Goal: Information Seeking & Learning: Understand process/instructions

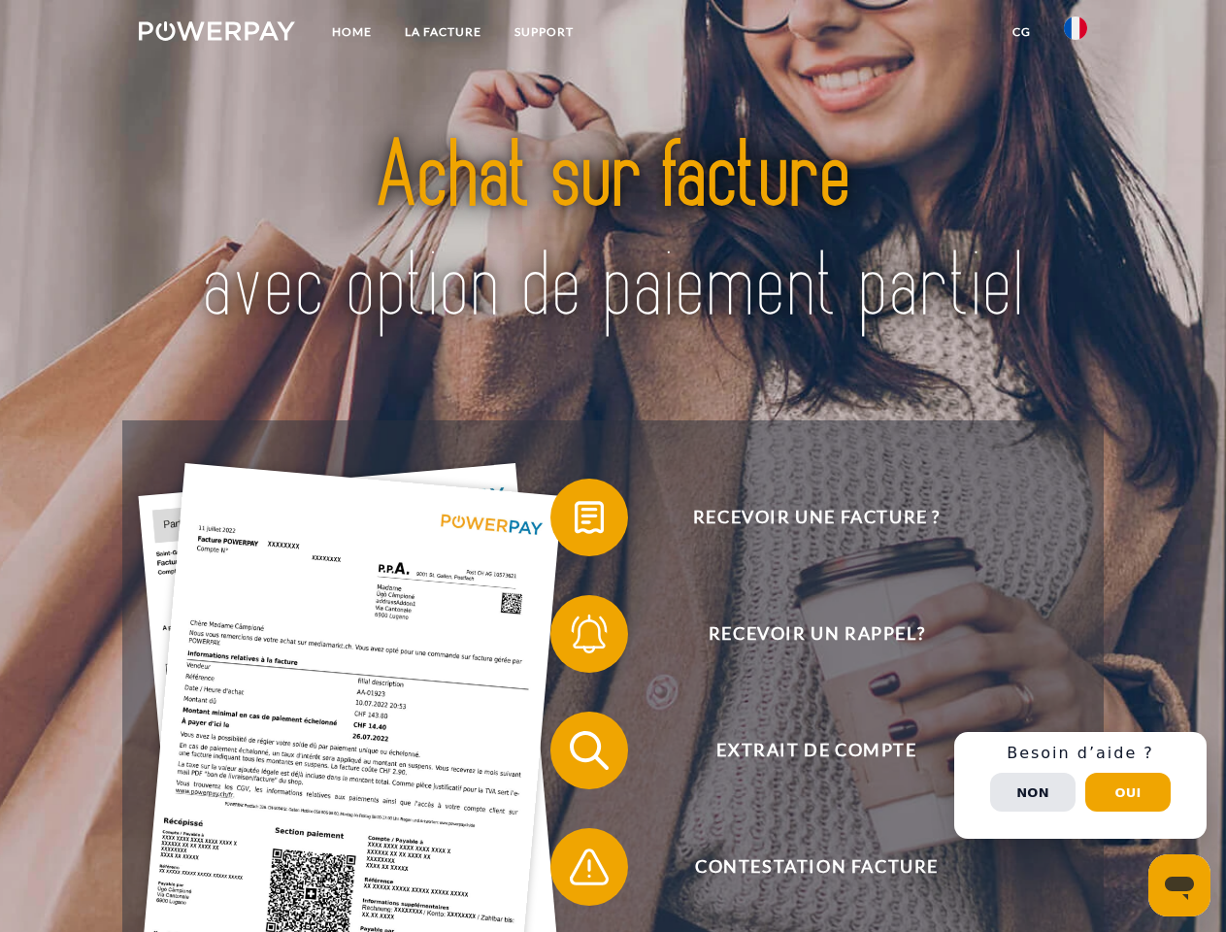
click at [216, 34] on img at bounding box center [217, 30] width 156 height 19
click at [1076, 34] on img at bounding box center [1075, 28] width 23 height 23
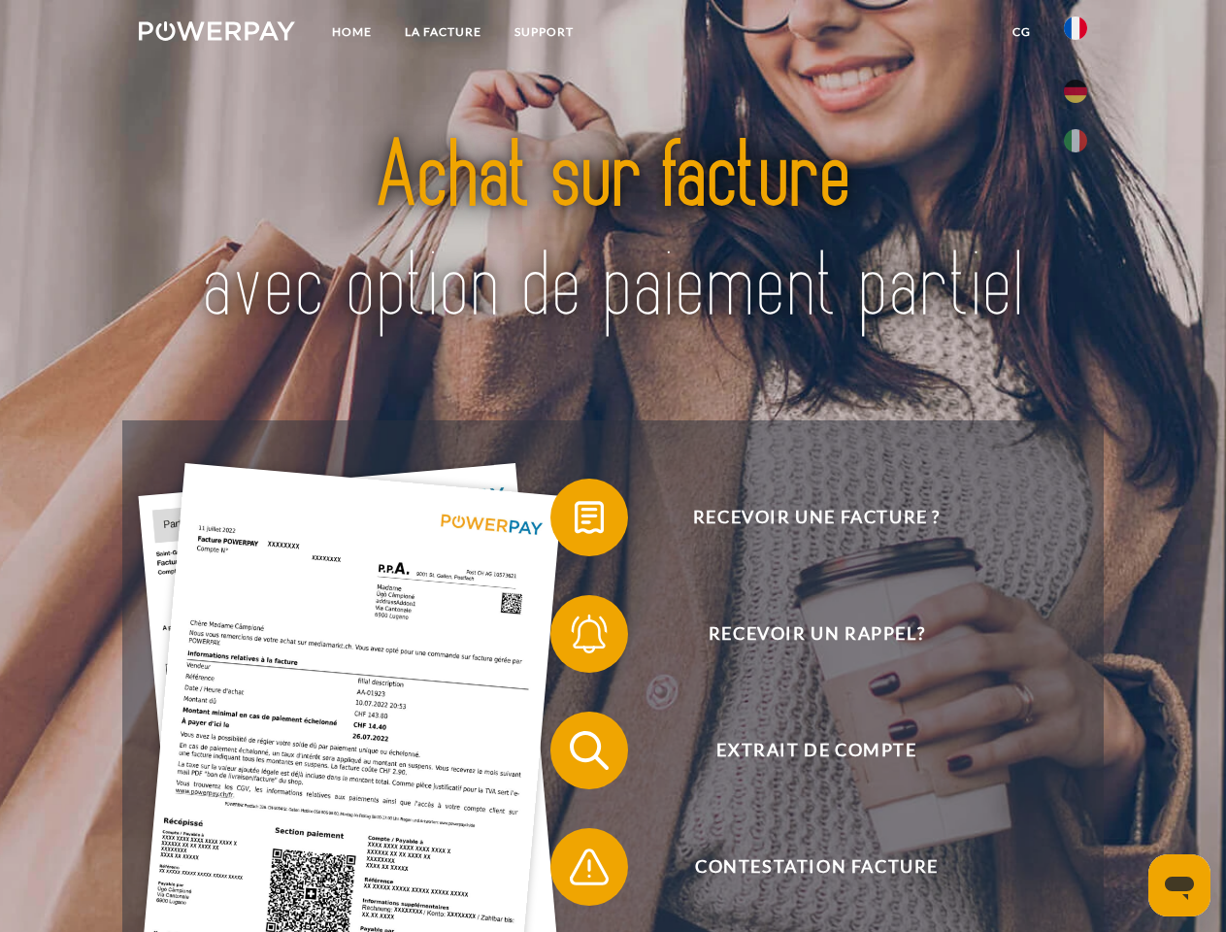
click at [1021, 32] on link "CG" at bounding box center [1021, 32] width 51 height 35
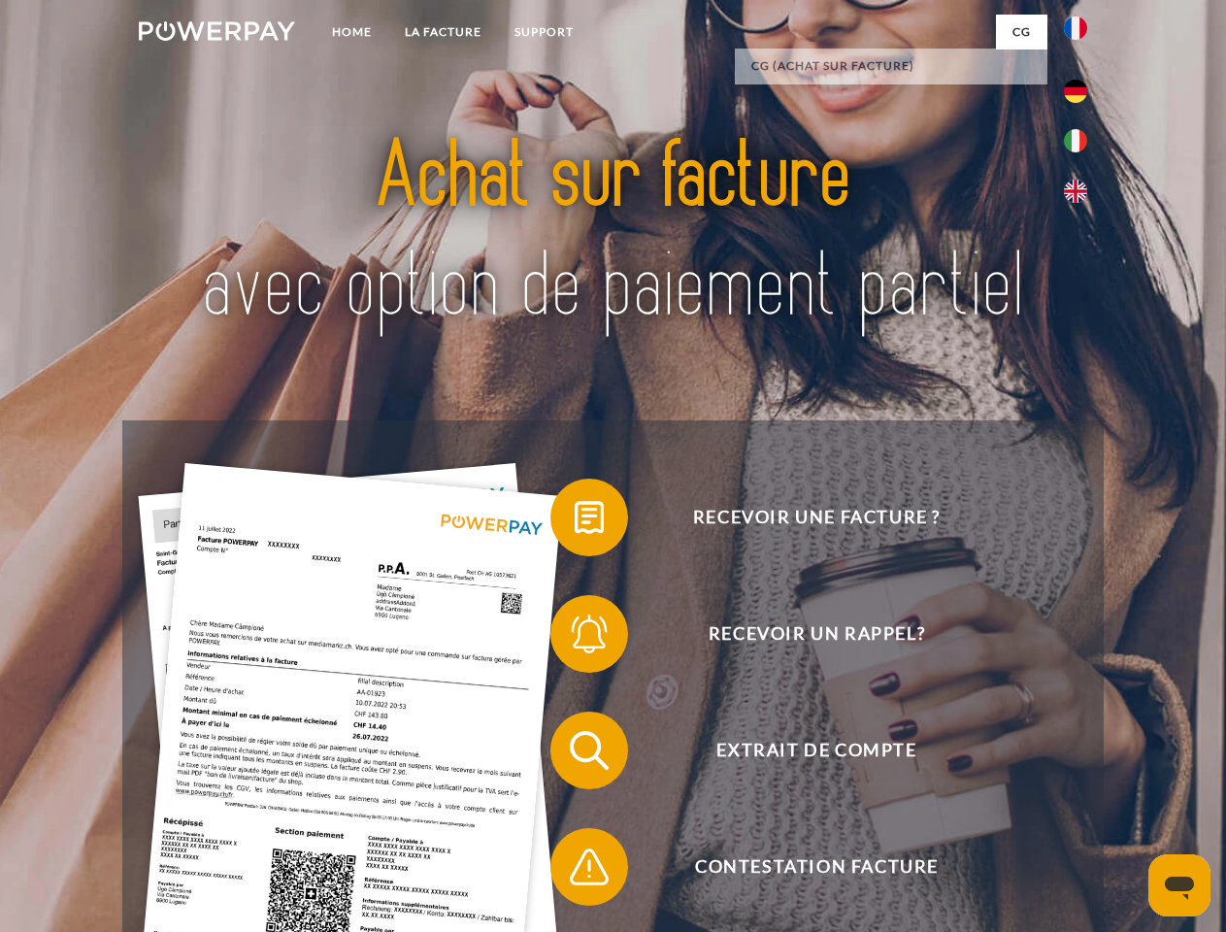
click at [575, 521] on span at bounding box center [560, 517] width 97 height 97
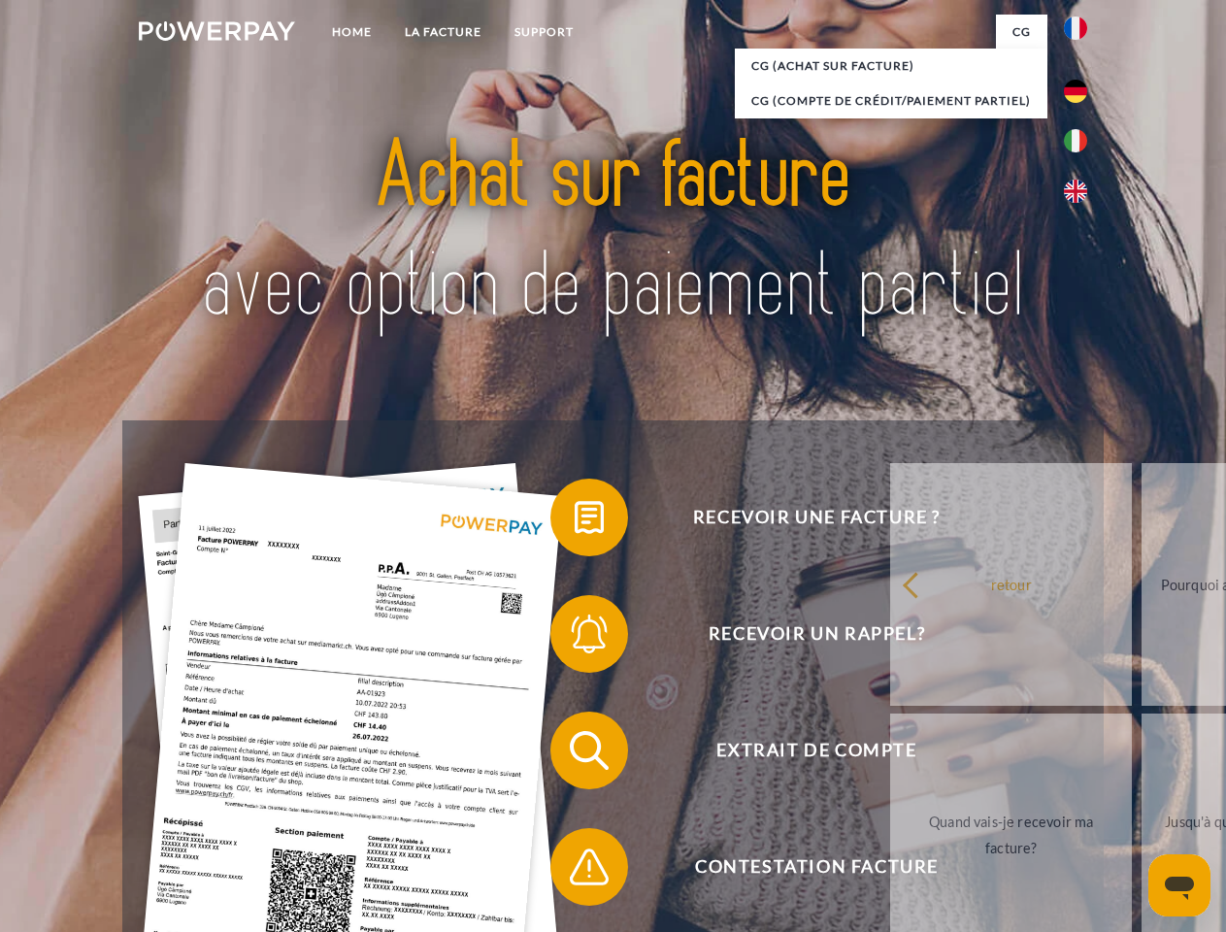
click at [575, 638] on div "Recevoir une facture ? Recevoir un rappel? Extrait de compte retour" at bounding box center [612, 808] width 981 height 777
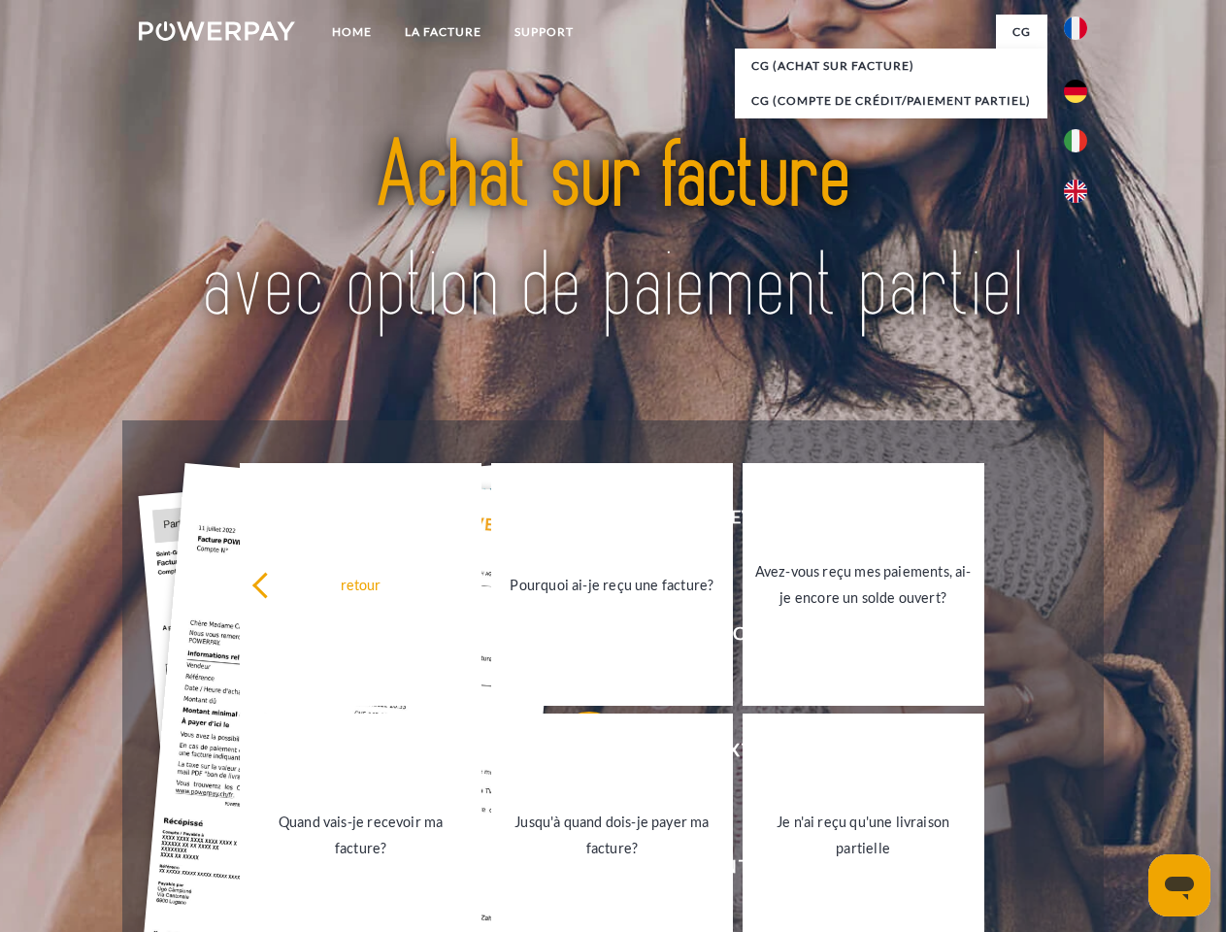
click at [575, 754] on link "Jusqu'à quand dois-je payer ma facture?" at bounding box center [612, 835] width 242 height 243
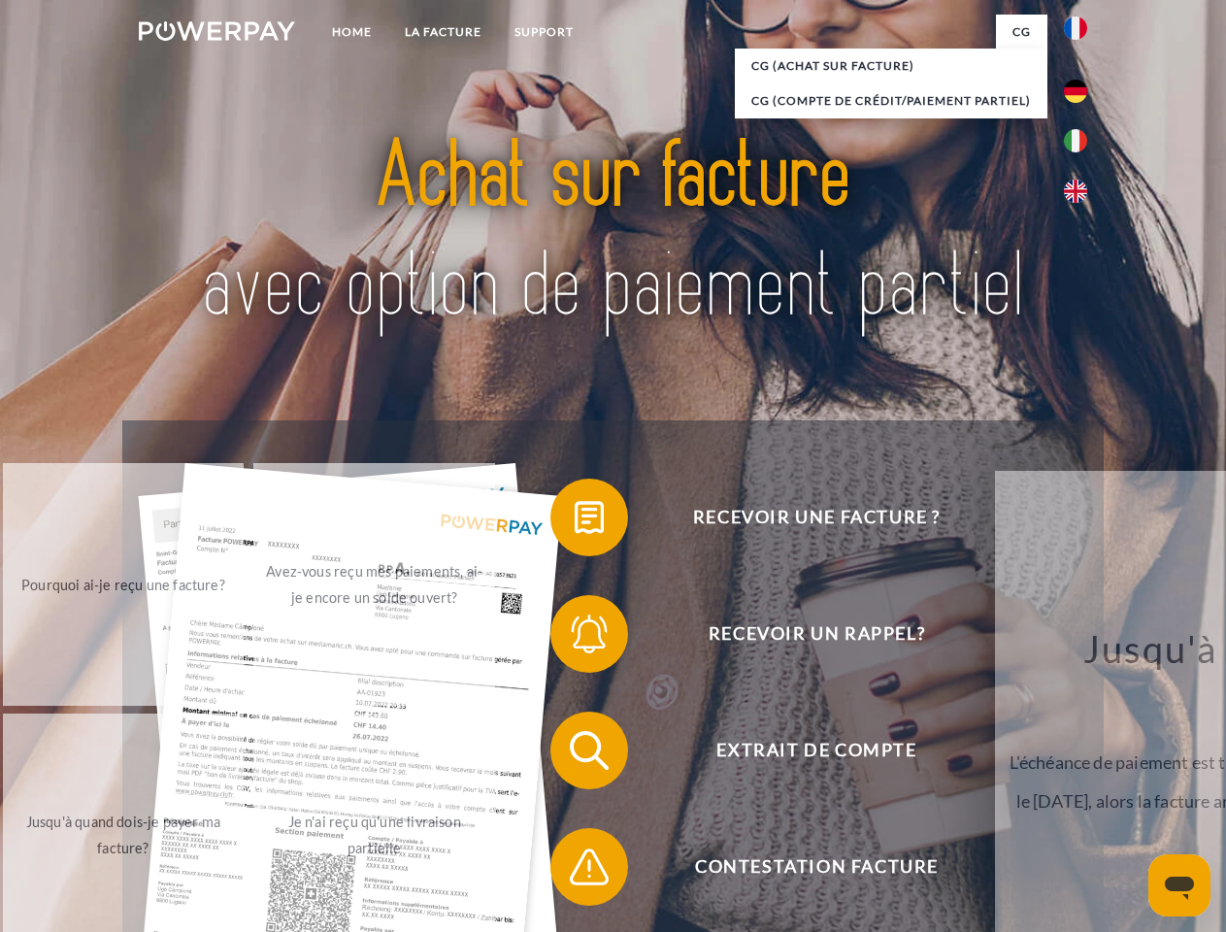
click at [575, 871] on span at bounding box center [560, 866] width 97 height 97
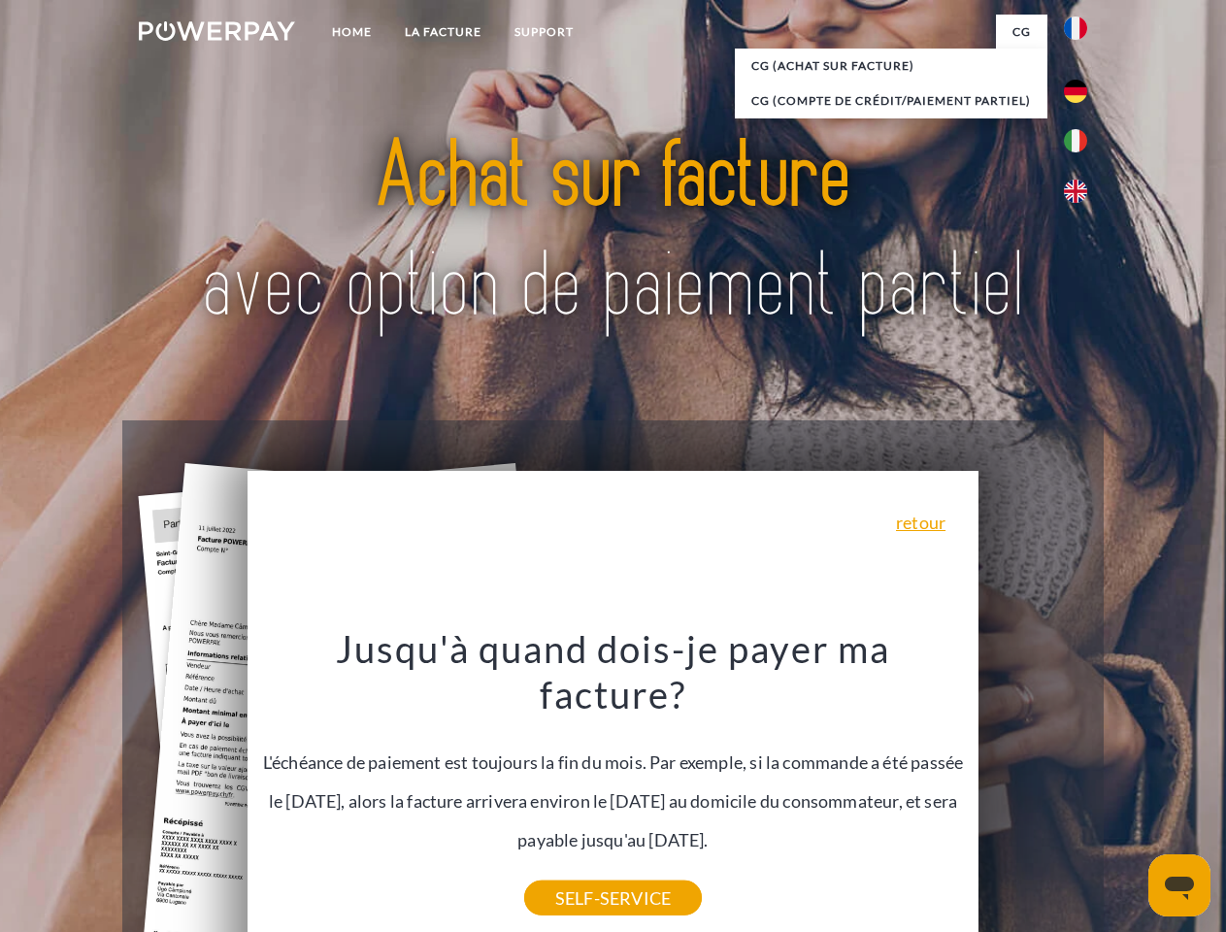
click at [1080, 785] on div "Recevoir une facture ? Recevoir un rappel? Extrait de compte retour" at bounding box center [612, 808] width 981 height 777
click at [1033, 789] on span "Extrait de compte" at bounding box center [817, 751] width 476 height 78
click at [1128, 792] on header "Home LA FACTURE Support" at bounding box center [613, 670] width 1226 height 1341
